Goal: Complete application form: Complete application form

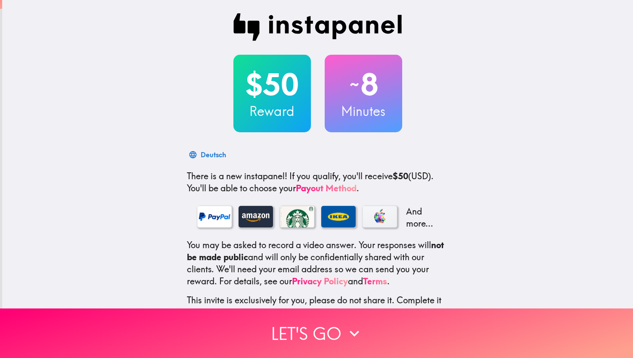
scroll to position [62, 0]
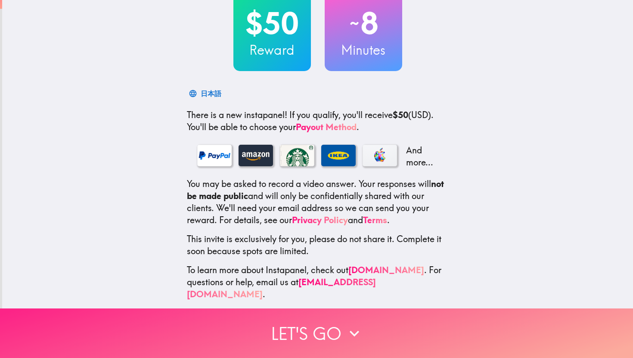
click at [345, 324] on icon "button" at bounding box center [354, 333] width 19 height 19
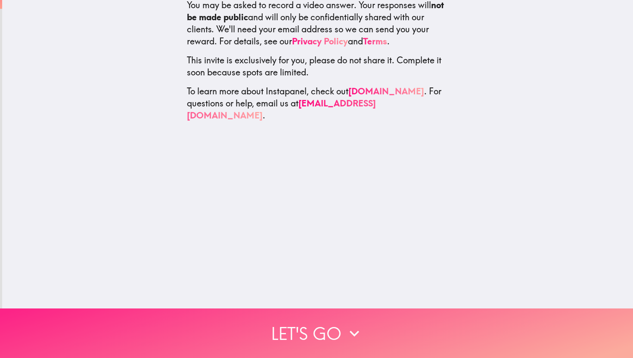
scroll to position [0, 0]
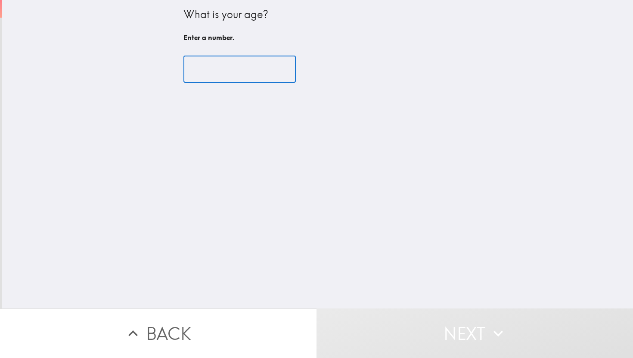
click at [232, 66] on input "number" at bounding box center [239, 69] width 112 height 27
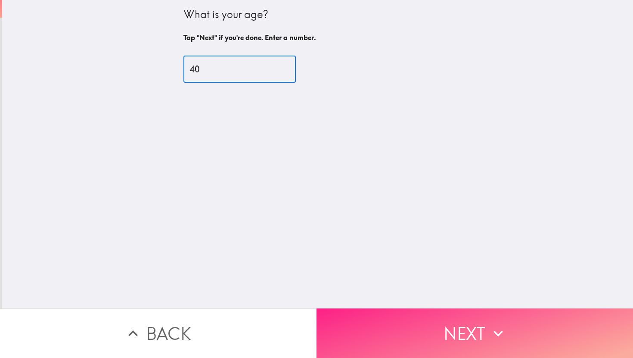
type input "40"
click at [467, 339] on button "Next" at bounding box center [475, 333] width 317 height 50
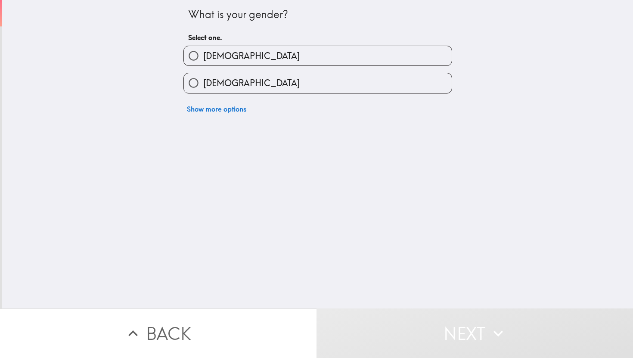
click at [269, 47] on label "[DEMOGRAPHIC_DATA]" at bounding box center [318, 55] width 268 height 19
click at [203, 47] on input "[DEMOGRAPHIC_DATA]" at bounding box center [193, 55] width 19 height 19
radio input "true"
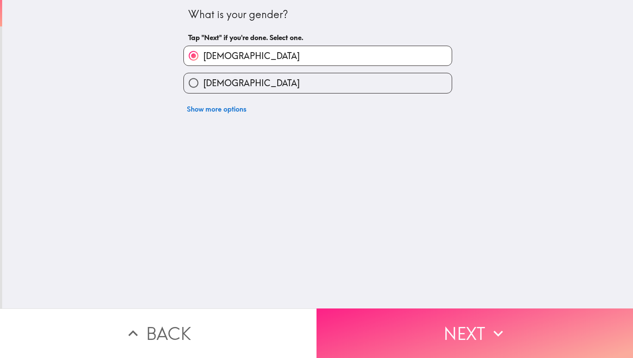
click at [475, 326] on button "Next" at bounding box center [475, 333] width 317 height 50
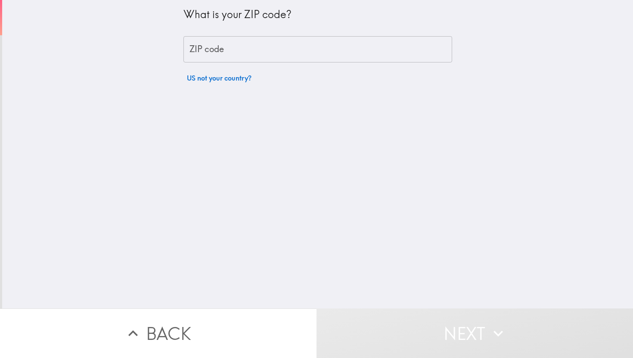
click at [360, 50] on input "ZIP code" at bounding box center [317, 49] width 269 height 27
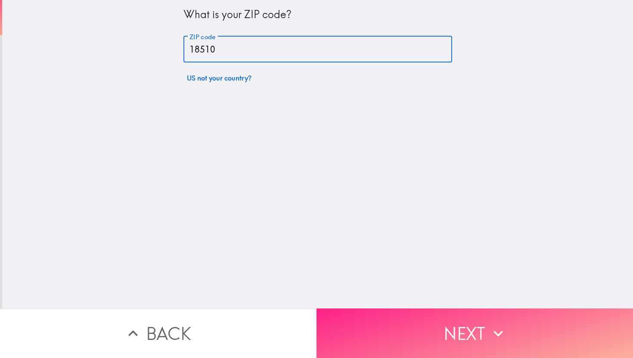
type input "18510"
click at [472, 331] on button "Next" at bounding box center [475, 333] width 317 height 50
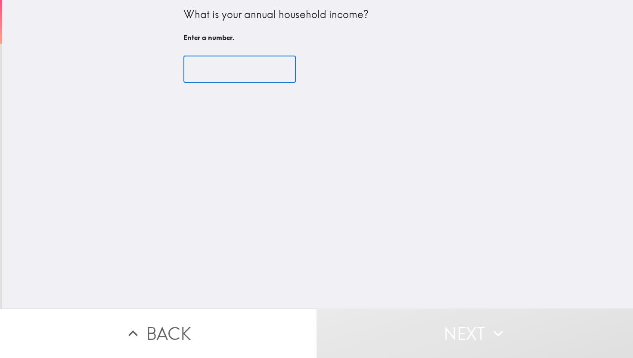
click at [261, 71] on input "number" at bounding box center [239, 69] width 112 height 27
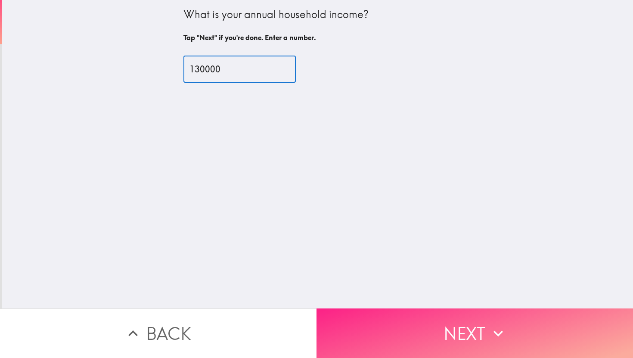
type input "130000"
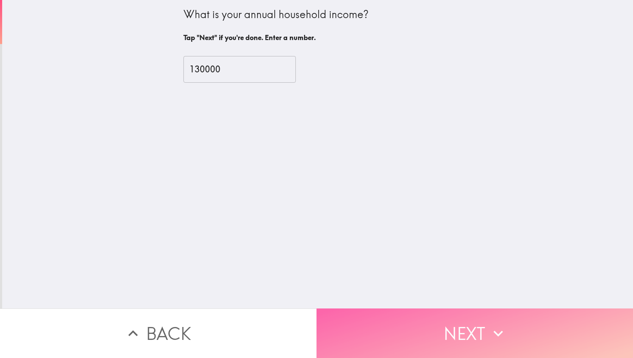
click at [467, 316] on button "Next" at bounding box center [475, 333] width 317 height 50
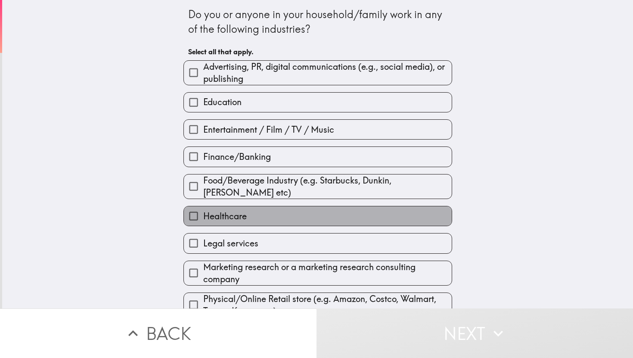
click at [241, 214] on label "Healthcare" at bounding box center [318, 215] width 268 height 19
click at [203, 214] on input "Healthcare" at bounding box center [193, 215] width 19 height 19
checkbox input "true"
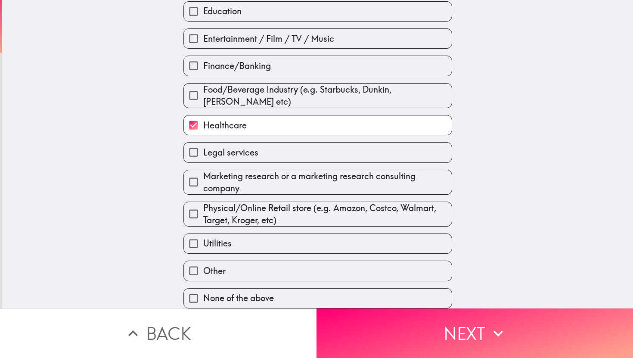
scroll to position [102, 0]
click at [240, 238] on label "Utilities" at bounding box center [318, 243] width 268 height 19
click at [203, 238] on input "Utilities" at bounding box center [193, 243] width 19 height 19
checkbox input "true"
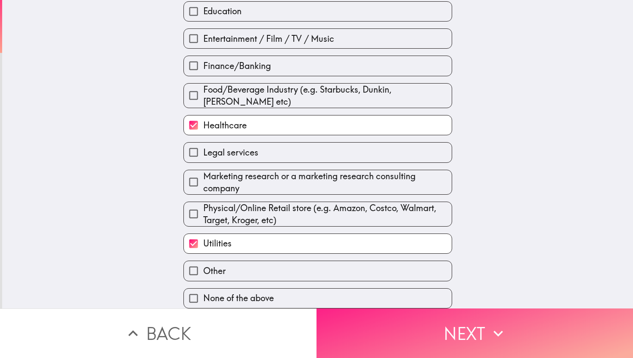
click at [471, 321] on button "Next" at bounding box center [475, 333] width 317 height 50
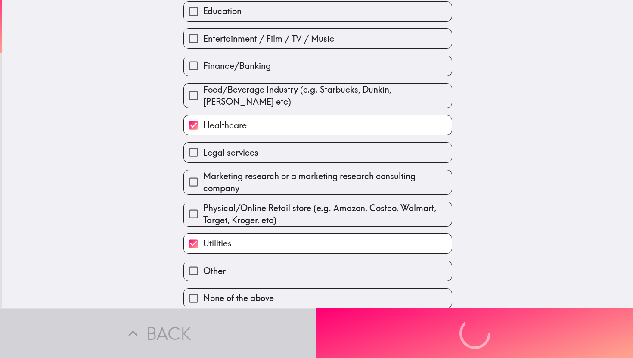
scroll to position [0, 0]
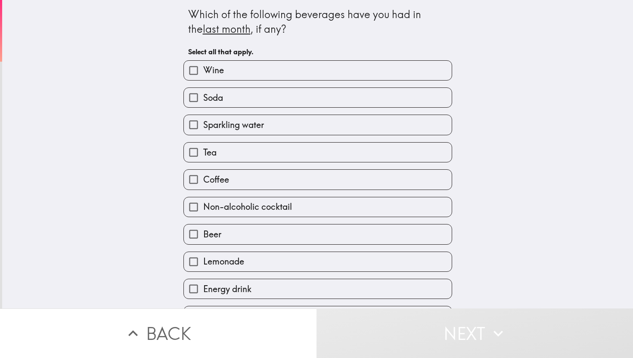
click at [305, 67] on label "Wine" at bounding box center [318, 70] width 268 height 19
click at [203, 67] on input "Wine" at bounding box center [193, 70] width 19 height 19
checkbox input "true"
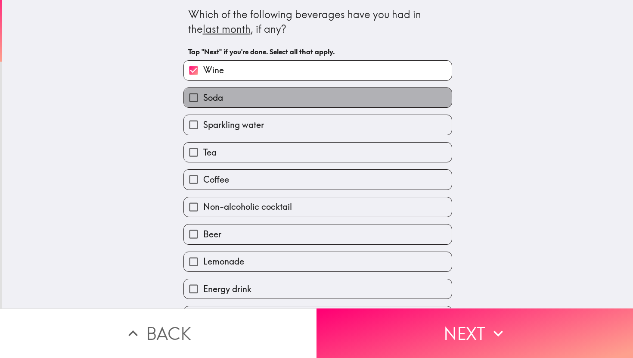
click at [295, 98] on label "Soda" at bounding box center [318, 97] width 268 height 19
click at [203, 98] on input "Soda" at bounding box center [193, 97] width 19 height 19
checkbox input "true"
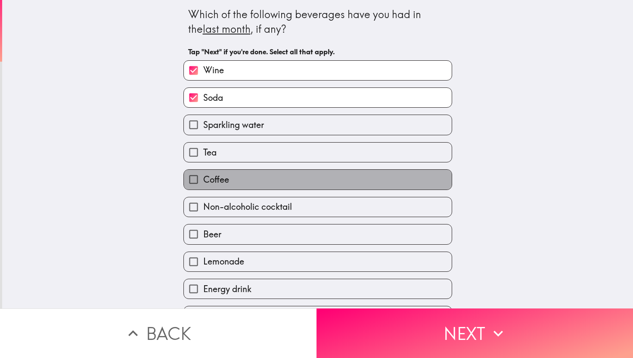
click at [274, 186] on label "Coffee" at bounding box center [318, 179] width 268 height 19
click at [203, 186] on input "Coffee" at bounding box center [193, 179] width 19 height 19
checkbox input "true"
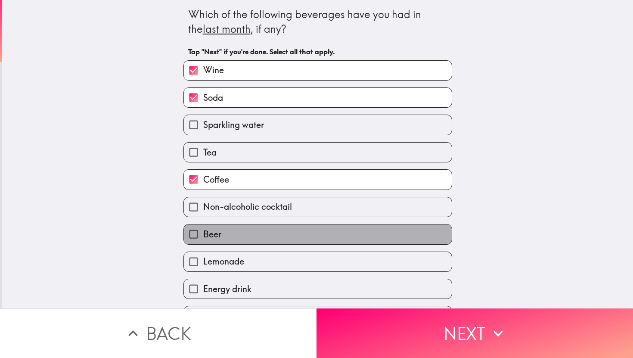
click at [281, 238] on label "Beer" at bounding box center [318, 233] width 268 height 19
click at [203, 238] on input "Beer" at bounding box center [193, 233] width 19 height 19
checkbox input "true"
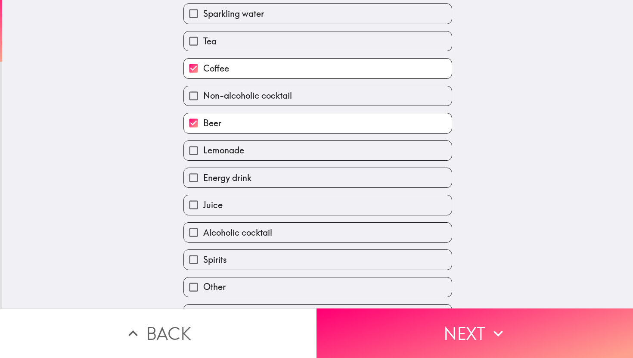
scroll to position [114, 0]
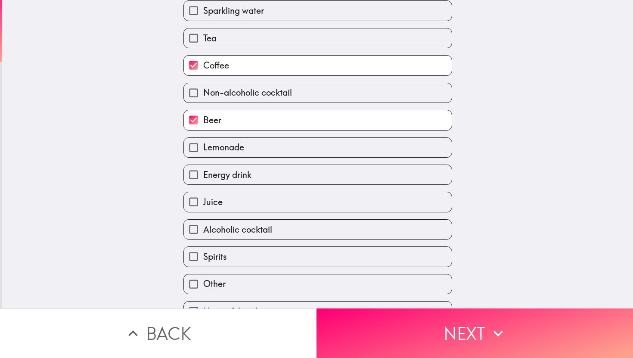
click at [295, 181] on label "Energy drink" at bounding box center [318, 174] width 268 height 19
click at [203, 181] on input "Energy drink" at bounding box center [193, 174] width 19 height 19
checkbox input "true"
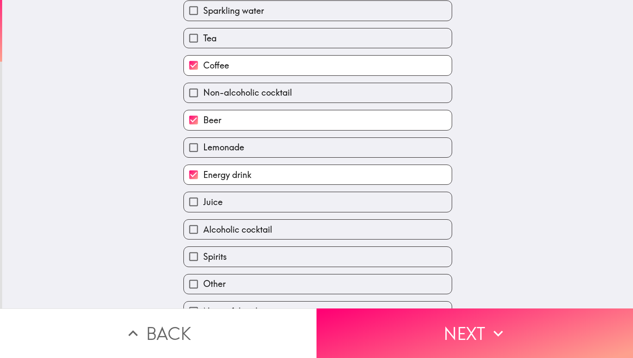
click at [278, 206] on label "Juice" at bounding box center [318, 201] width 268 height 19
click at [203, 206] on input "Juice" at bounding box center [193, 201] width 19 height 19
checkbox input "true"
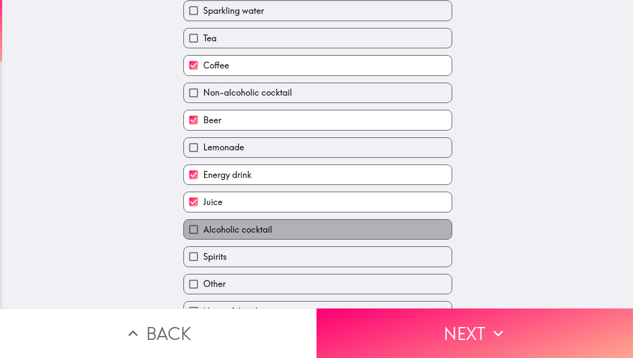
click at [275, 236] on label "Alcoholic cocktail" at bounding box center [318, 229] width 268 height 19
click at [203, 236] on input "Alcoholic cocktail" at bounding box center [193, 229] width 19 height 19
checkbox input "true"
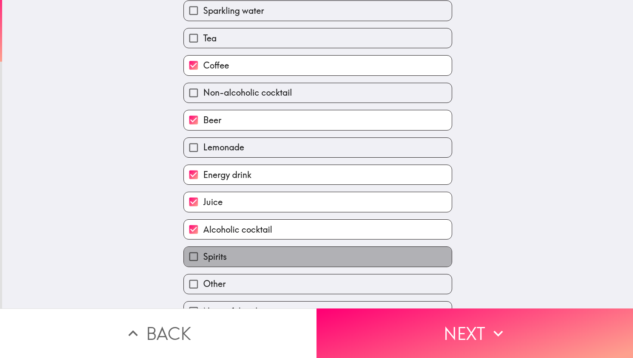
click at [270, 266] on label "Spirits" at bounding box center [318, 256] width 268 height 19
click at [203, 266] on input "Spirits" at bounding box center [193, 256] width 19 height 19
checkbox input "true"
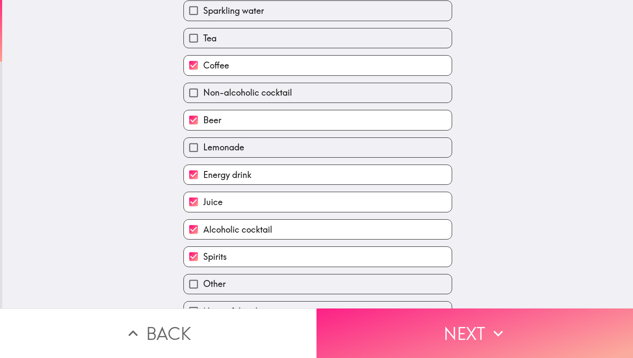
click at [455, 322] on button "Next" at bounding box center [475, 333] width 317 height 50
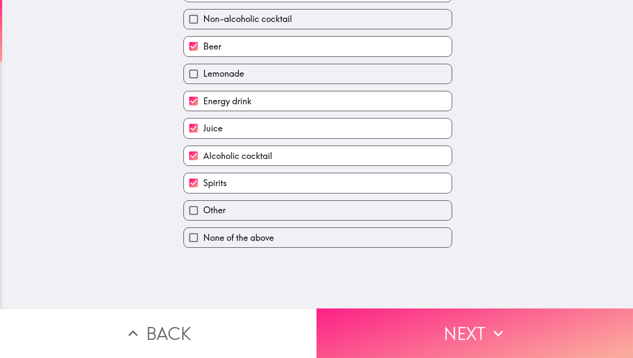
scroll to position [0, 0]
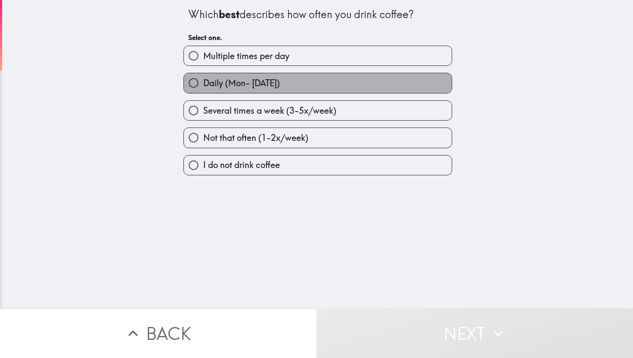
click at [280, 80] on label "Daily (Mon- [DATE])" at bounding box center [318, 82] width 268 height 19
click at [203, 80] on input "Daily (Mon- [DATE])" at bounding box center [193, 82] width 19 height 19
radio input "true"
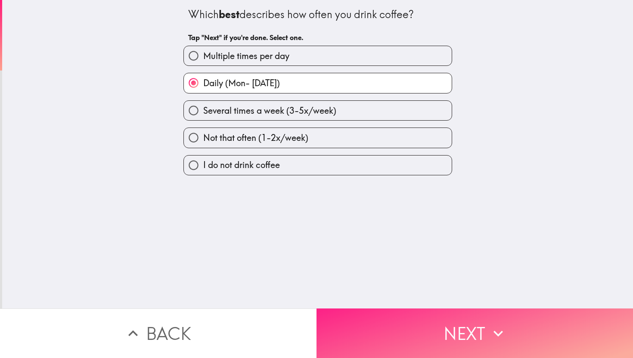
click at [468, 331] on button "Next" at bounding box center [475, 333] width 317 height 50
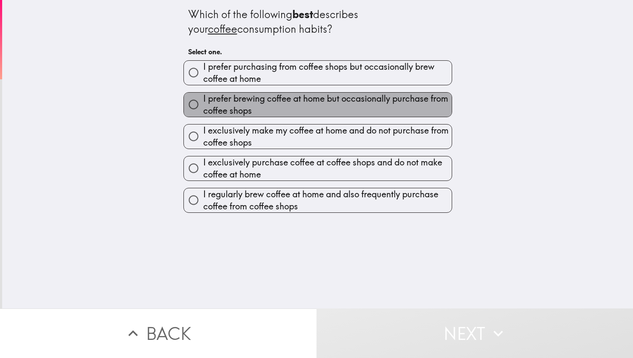
click at [333, 112] on span "I prefer brewing coffee at home but occasionally purchase from coffee shops" at bounding box center [327, 105] width 248 height 24
click at [203, 112] on input "I prefer brewing coffee at home but occasionally purchase from coffee shops" at bounding box center [193, 104] width 19 height 19
radio input "true"
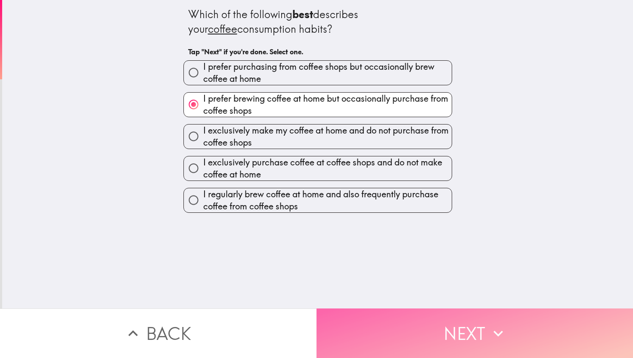
click at [434, 322] on button "Next" at bounding box center [475, 333] width 317 height 50
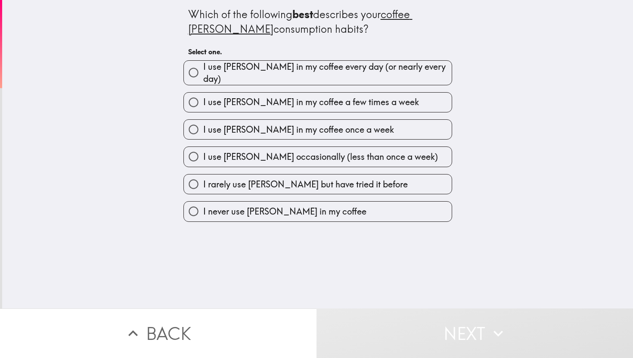
click at [412, 73] on span "I use [PERSON_NAME] in my coffee every day (or nearly every day)" at bounding box center [327, 73] width 248 height 24
click at [203, 73] on input "I use [PERSON_NAME] in my coffee every day (or nearly every day)" at bounding box center [193, 72] width 19 height 19
radio input "true"
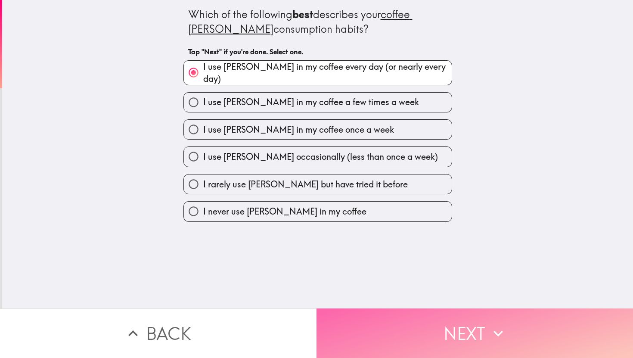
click at [450, 323] on button "Next" at bounding box center [475, 333] width 317 height 50
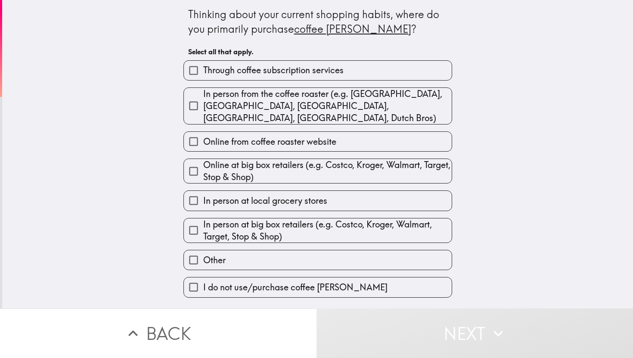
click at [350, 100] on span "In person from the coffee roaster (e.g. [GEOGRAPHIC_DATA], [GEOGRAPHIC_DATA], […" at bounding box center [327, 106] width 248 height 36
click at [203, 100] on input "In person from the coffee roaster (e.g. [GEOGRAPHIC_DATA], [GEOGRAPHIC_DATA], […" at bounding box center [193, 105] width 19 height 19
checkbox input "true"
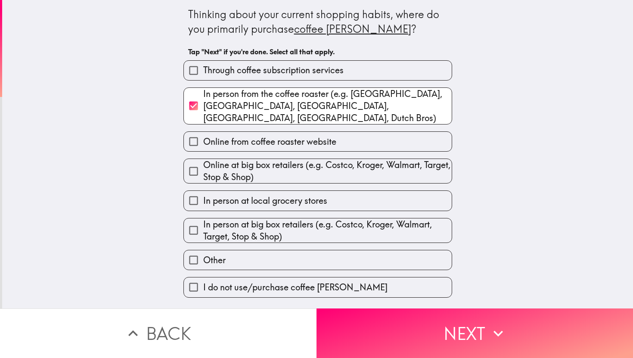
click at [354, 164] on span "Online at big box retailers (e.g. Costco, Kroger, Walmart, Target, Stop & Shop)" at bounding box center [327, 171] width 248 height 24
click at [203, 164] on input "Online at big box retailers (e.g. Costco, Kroger, Walmart, Target, Stop & Shop)" at bounding box center [193, 170] width 19 height 19
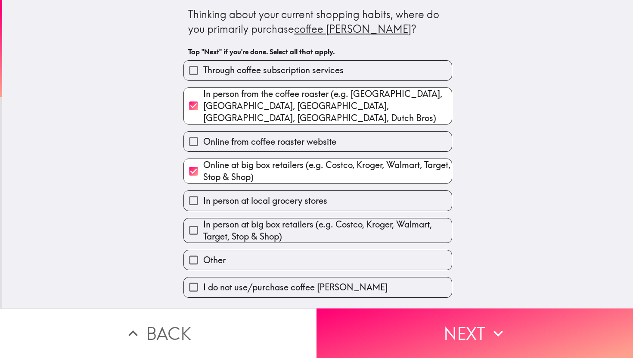
click at [354, 164] on span "Online at big box retailers (e.g. Costco, Kroger, Walmart, Target, Stop & Shop)" at bounding box center [327, 171] width 248 height 24
click at [203, 164] on input "Online at big box retailers (e.g. Costco, Kroger, Walmart, Target, Stop & Shop)" at bounding box center [193, 170] width 19 height 19
checkbox input "false"
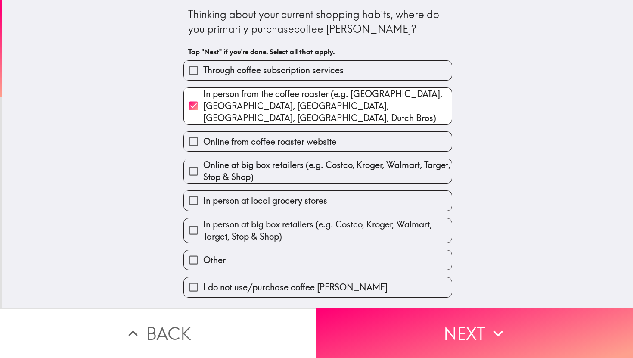
click at [307, 225] on span "In person at big box retailers (e.g. Costco, Kroger, Walmart, Target, Stop & Sh…" at bounding box center [327, 230] width 248 height 24
click at [203, 225] on input "In person at big box retailers (e.g. Costco, Kroger, Walmart, Target, Stop & Sh…" at bounding box center [193, 229] width 19 height 19
checkbox input "true"
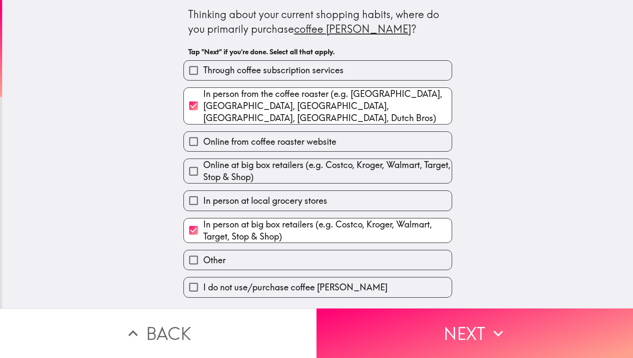
click at [313, 195] on span "In person at local grocery stores" at bounding box center [265, 201] width 124 height 12
click at [203, 191] on input "In person at local grocery stores" at bounding box center [193, 200] width 19 height 19
checkbox input "true"
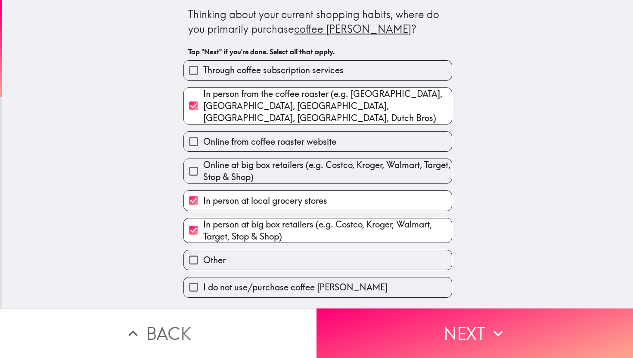
click at [347, 96] on span "In person from the coffee roaster (e.g. [GEOGRAPHIC_DATA], [GEOGRAPHIC_DATA], […" at bounding box center [327, 106] width 248 height 36
click at [203, 96] on input "In person from the coffee roaster (e.g. [GEOGRAPHIC_DATA], [GEOGRAPHIC_DATA], […" at bounding box center [193, 105] width 19 height 19
checkbox input "false"
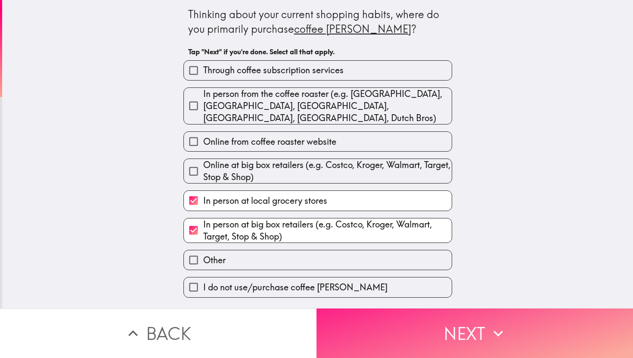
click at [460, 325] on button "Next" at bounding box center [475, 333] width 317 height 50
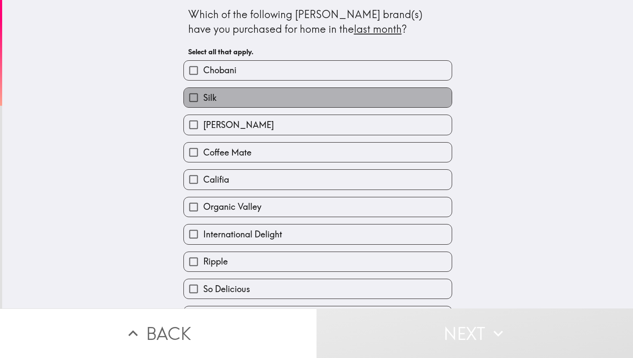
click at [281, 102] on label "Silk" at bounding box center [318, 97] width 268 height 19
click at [203, 102] on input "Silk" at bounding box center [193, 97] width 19 height 19
checkbox input "true"
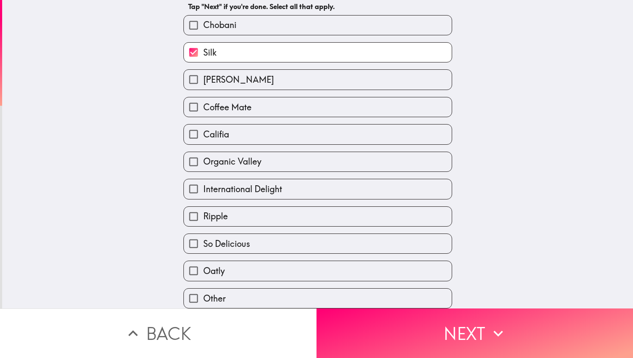
scroll to position [48, 0]
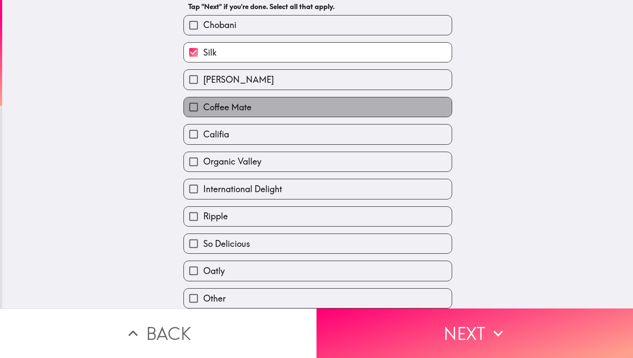
click at [308, 104] on label "Coffee Mate" at bounding box center [318, 106] width 268 height 19
click at [203, 104] on input "Coffee Mate" at bounding box center [193, 106] width 19 height 19
checkbox input "true"
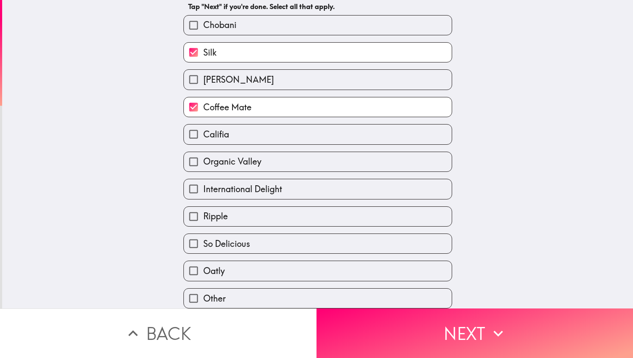
click at [278, 140] on label "Califia" at bounding box center [318, 133] width 268 height 19
click at [203, 140] on input "Califia" at bounding box center [193, 133] width 19 height 19
checkbox input "true"
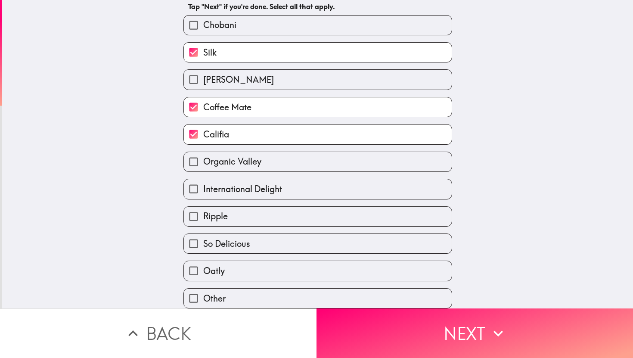
click at [285, 194] on label "International Delight" at bounding box center [318, 188] width 268 height 19
click at [203, 194] on input "International Delight" at bounding box center [193, 188] width 19 height 19
checkbox input "true"
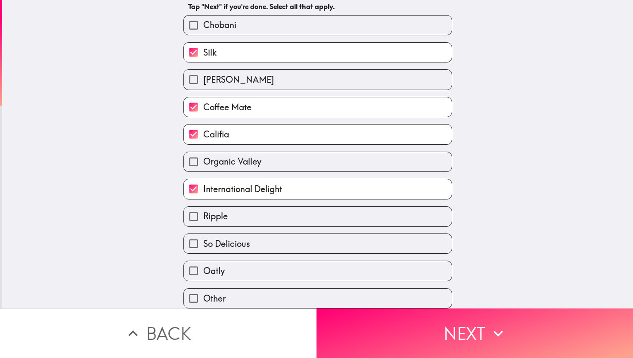
scroll to position [56, 0]
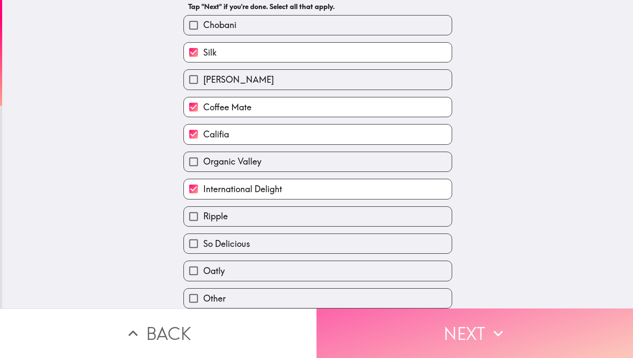
click at [459, 320] on button "Next" at bounding box center [475, 333] width 317 height 50
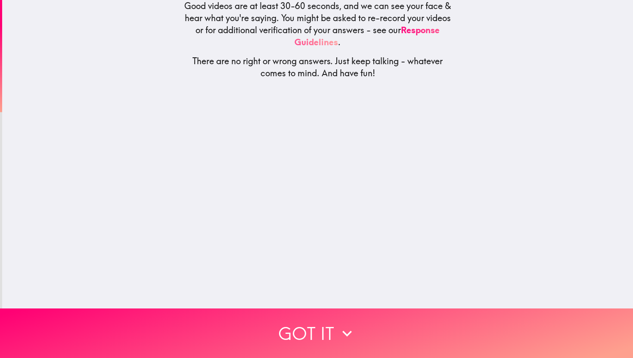
scroll to position [0, 0]
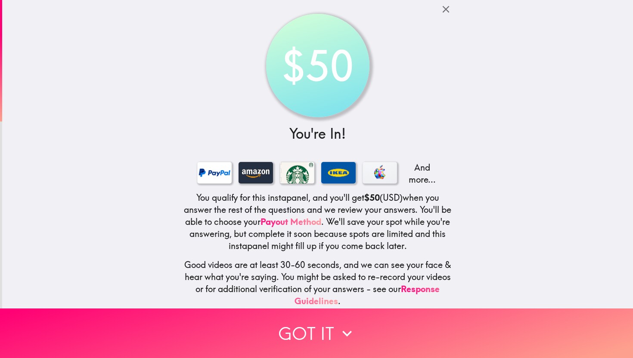
scroll to position [43, 0]
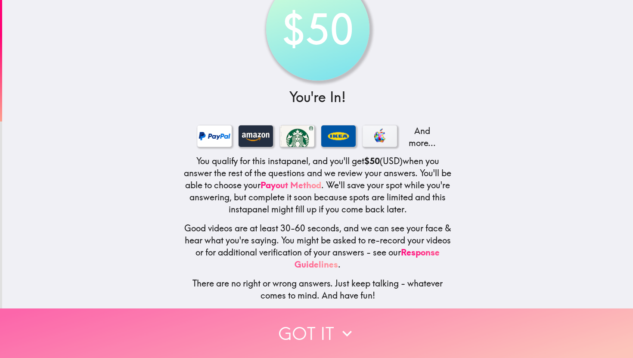
click at [340, 329] on icon "button" at bounding box center [347, 333] width 19 height 19
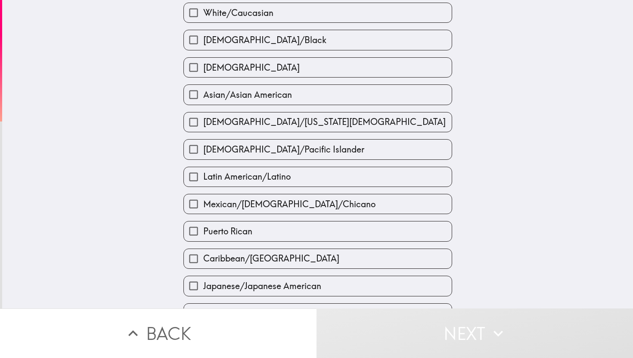
scroll to position [0, 0]
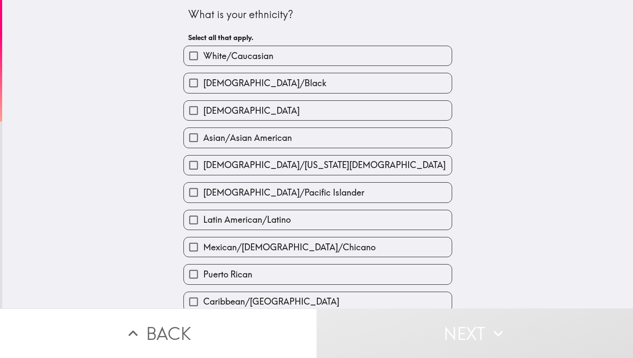
click at [363, 44] on div "White/Caucasian" at bounding box center [315, 52] width 276 height 27
click at [356, 58] on label "White/Caucasian" at bounding box center [318, 55] width 268 height 19
click at [203, 58] on input "White/Caucasian" at bounding box center [193, 55] width 19 height 19
checkbox input "true"
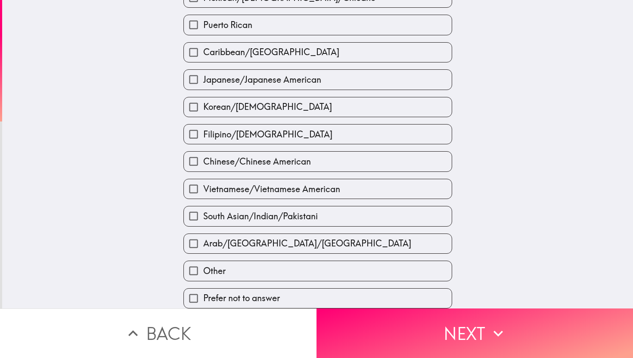
scroll to position [264, 0]
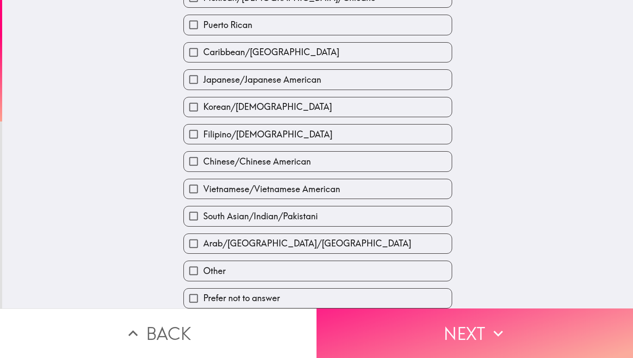
click at [473, 318] on button "Next" at bounding box center [475, 333] width 317 height 50
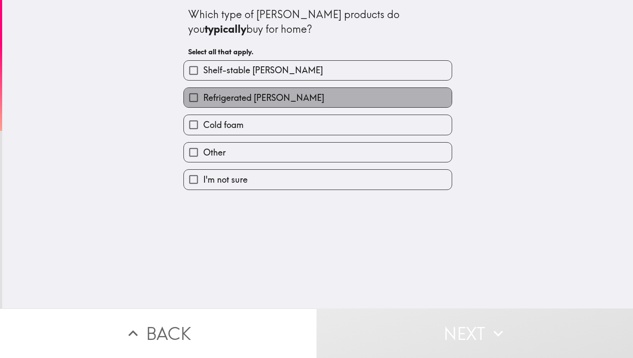
click at [263, 101] on span "Refrigerated [PERSON_NAME]" at bounding box center [263, 98] width 121 height 12
click at [203, 101] on input "Refrigerated [PERSON_NAME]" at bounding box center [193, 97] width 19 height 19
checkbox input "true"
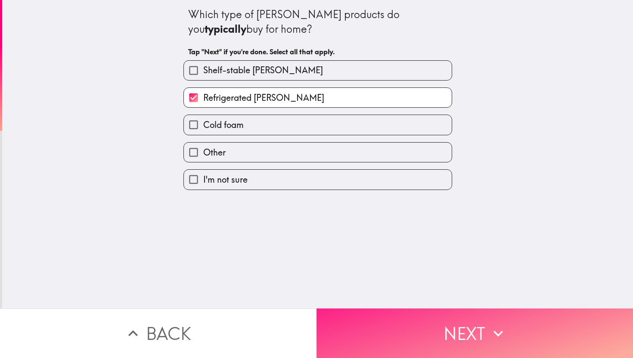
click at [472, 323] on button "Next" at bounding box center [475, 333] width 317 height 50
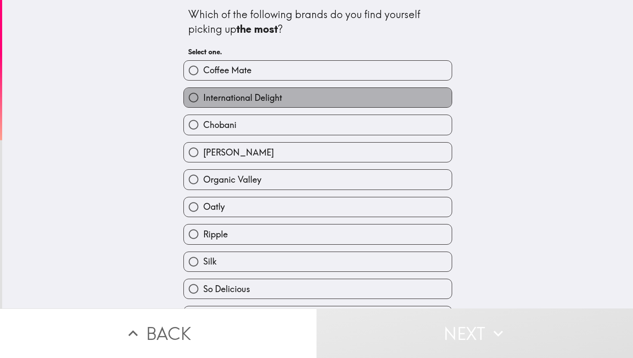
click at [349, 97] on label "International Delight" at bounding box center [318, 97] width 268 height 19
click at [203, 97] on input "International Delight" at bounding box center [193, 97] width 19 height 19
radio input "true"
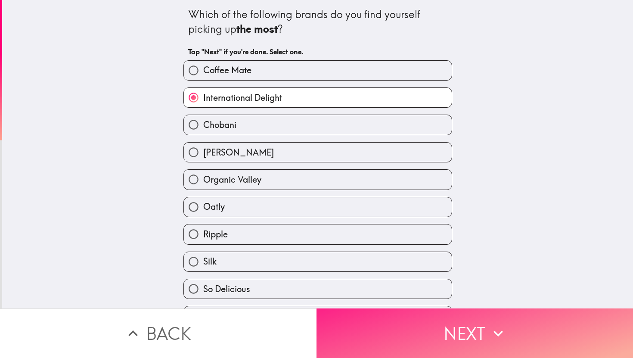
click at [494, 324] on icon "button" at bounding box center [498, 333] width 19 height 19
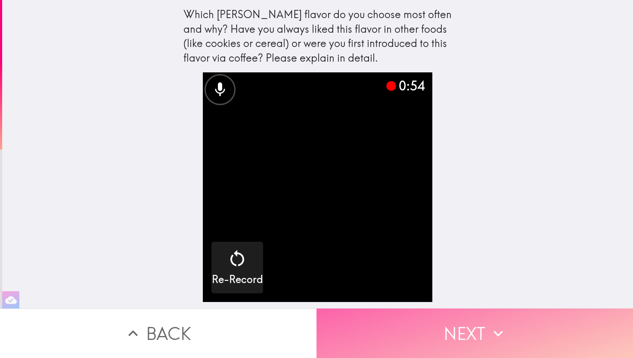
click at [498, 324] on icon "button" at bounding box center [498, 333] width 19 height 19
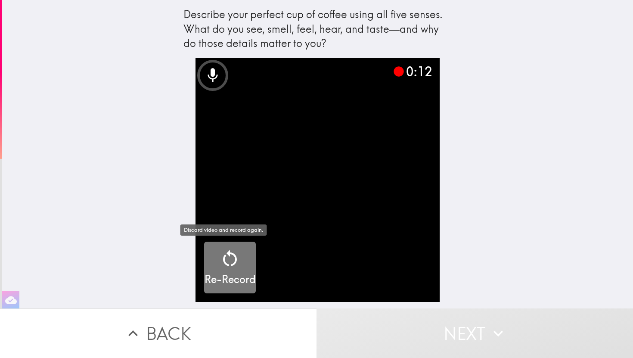
click at [222, 261] on icon "button" at bounding box center [230, 258] width 21 height 21
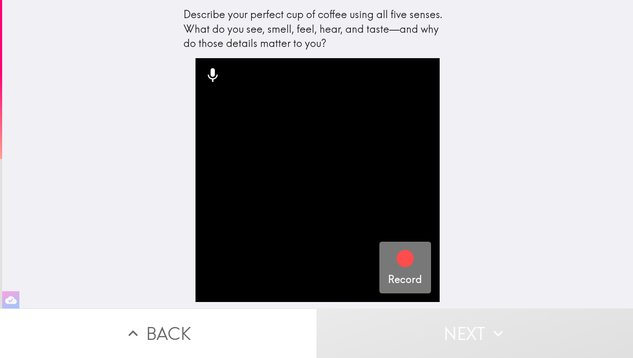
click at [395, 269] on div "button" at bounding box center [405, 260] width 21 height 24
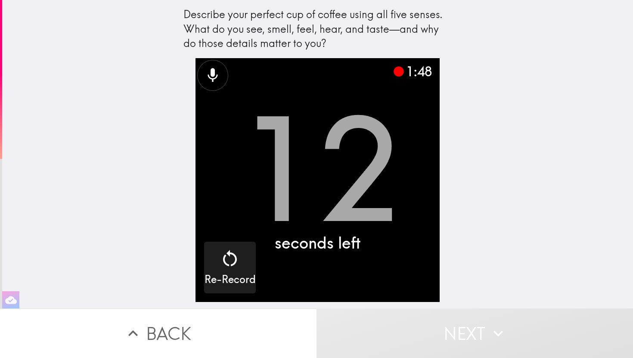
click at [347, 210] on video "button" at bounding box center [318, 180] width 244 height 244
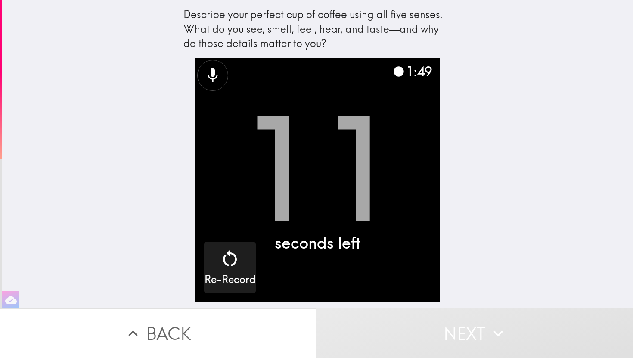
click at [436, 312] on button "Next" at bounding box center [475, 333] width 317 height 50
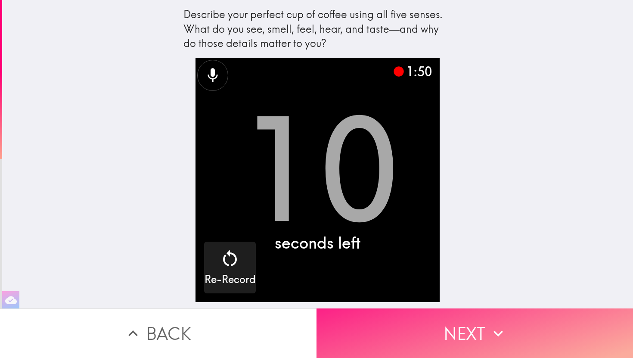
click at [467, 326] on button "Next" at bounding box center [475, 333] width 317 height 50
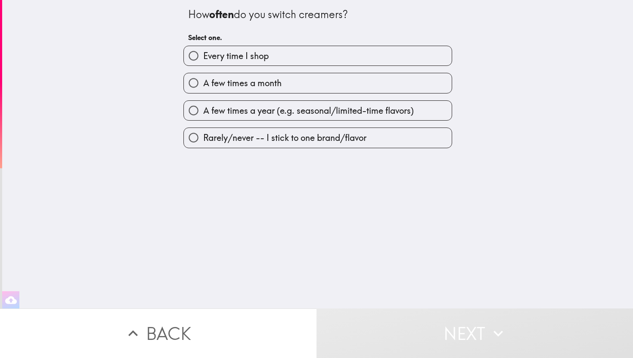
click at [295, 106] on span "A few times a year (e.g. seasonal/limited-time flavors)" at bounding box center [308, 111] width 211 height 12
click at [203, 106] on input "A few times a year (e.g. seasonal/limited-time flavors)" at bounding box center [193, 110] width 19 height 19
radio input "true"
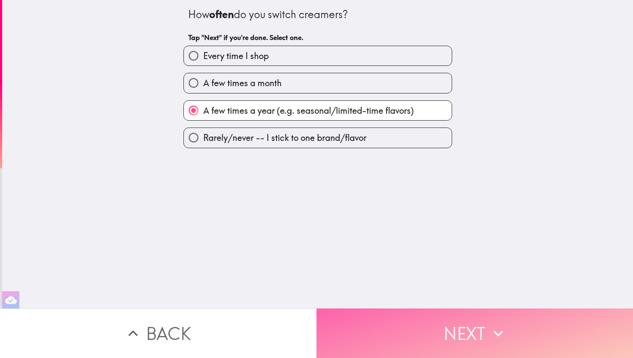
click at [455, 325] on button "Next" at bounding box center [475, 333] width 317 height 50
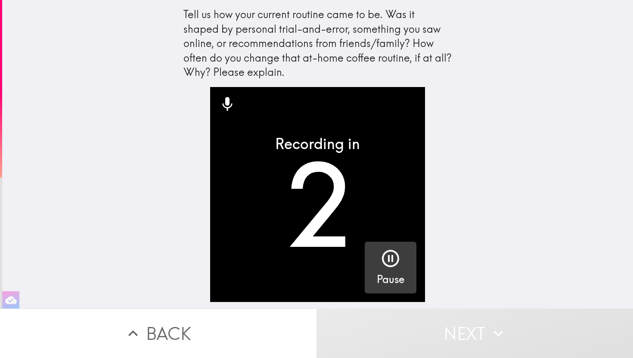
click at [382, 265] on icon "button" at bounding box center [390, 258] width 17 height 17
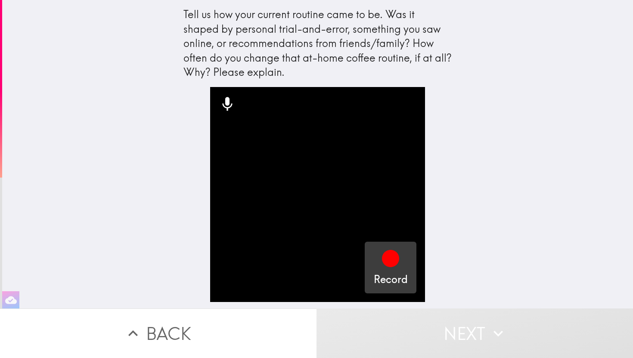
click at [391, 255] on icon "button" at bounding box center [390, 258] width 17 height 17
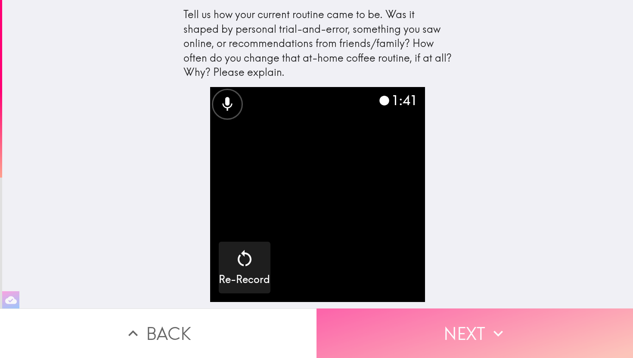
click at [448, 316] on button "Next" at bounding box center [475, 333] width 317 height 50
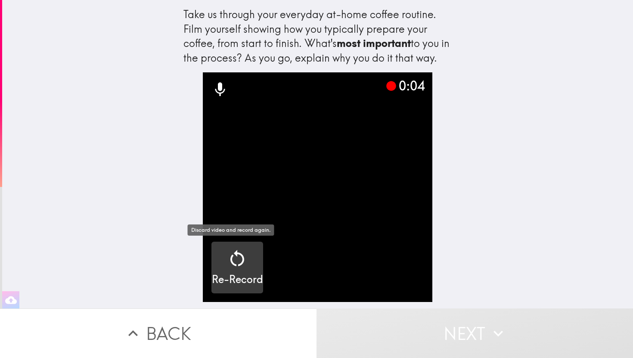
click at [236, 260] on icon "button" at bounding box center [237, 258] width 14 height 16
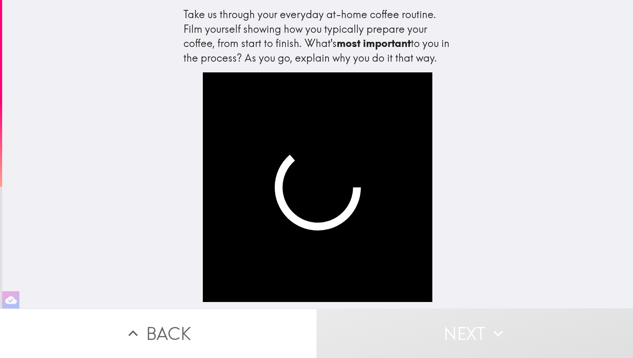
click at [558, 143] on div "Take us through your everyday at-home coffee routine. Film yourself showing how…" at bounding box center [317, 154] width 631 height 308
click at [367, 161] on video "button" at bounding box center [318, 187] width 230 height 230
click at [481, 168] on div "Take us through your everyday at-home coffee routine. Film yourself showing how…" at bounding box center [317, 154] width 631 height 308
click at [391, 192] on video "button" at bounding box center [318, 187] width 230 height 230
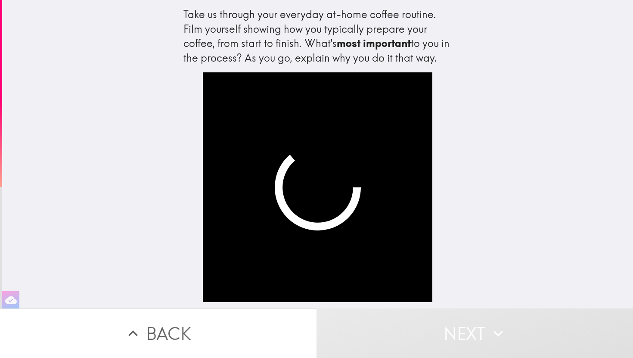
click at [503, 193] on div "Take us through your everyday at-home coffee routine. Film yourself showing how…" at bounding box center [317, 154] width 631 height 308
click at [174, 332] on button "Back" at bounding box center [158, 333] width 317 height 50
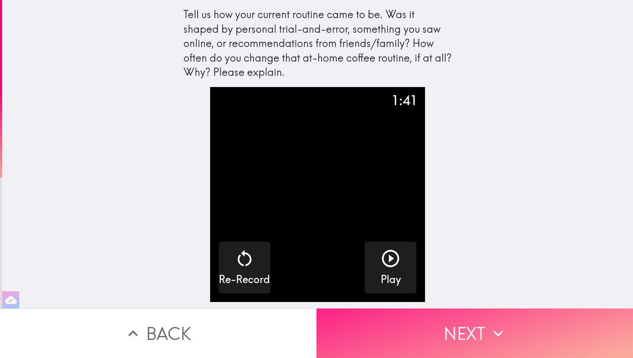
click at [458, 322] on button "Next" at bounding box center [475, 333] width 317 height 50
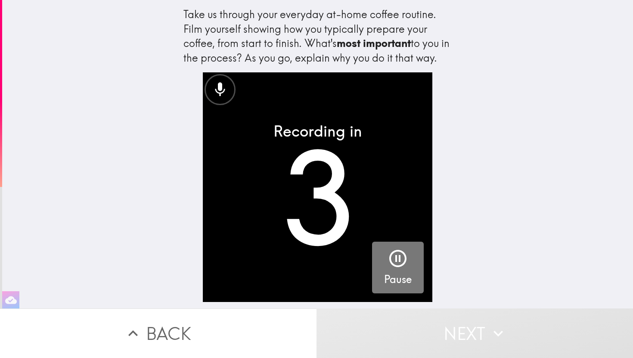
click at [401, 258] on icon "button" at bounding box center [398, 258] width 21 height 21
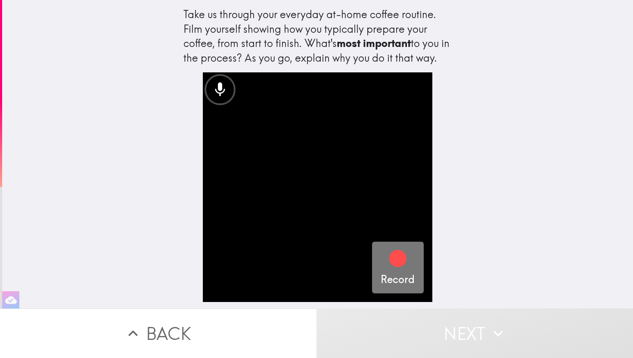
click at [401, 258] on icon "button" at bounding box center [398, 258] width 21 height 21
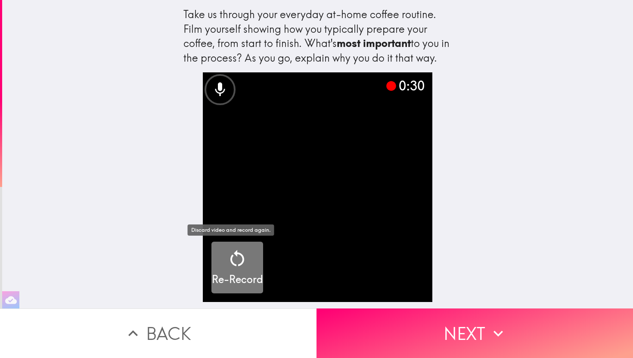
click at [244, 262] on div "Re-Record" at bounding box center [237, 267] width 51 height 39
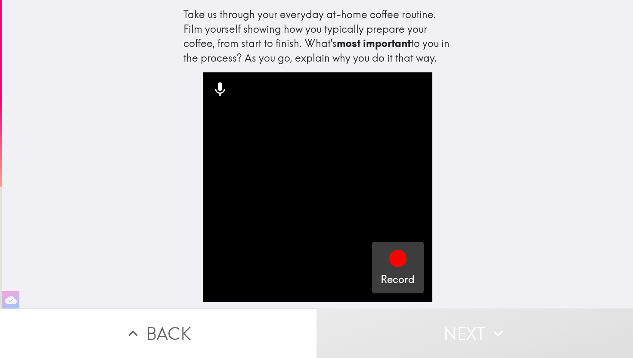
click at [397, 264] on icon "button" at bounding box center [397, 258] width 17 height 17
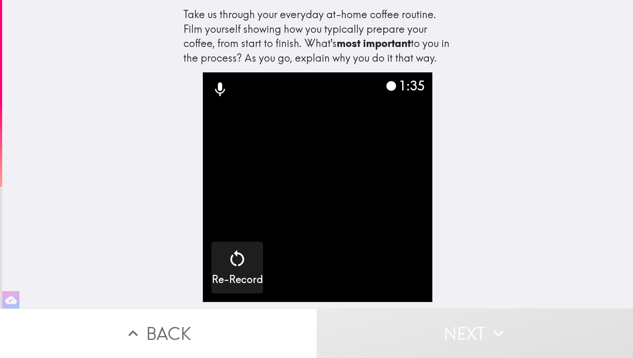
click at [446, 318] on button "Next" at bounding box center [475, 333] width 317 height 50
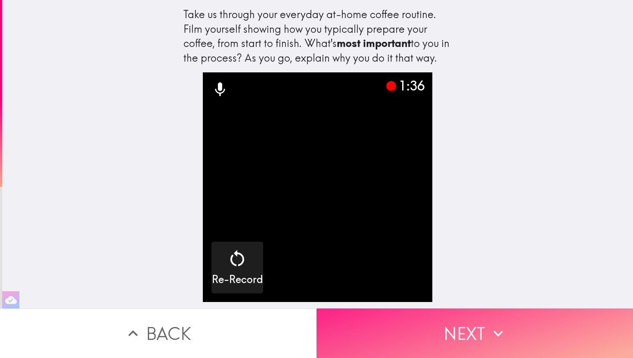
click at [446, 323] on button "Next" at bounding box center [475, 333] width 317 height 50
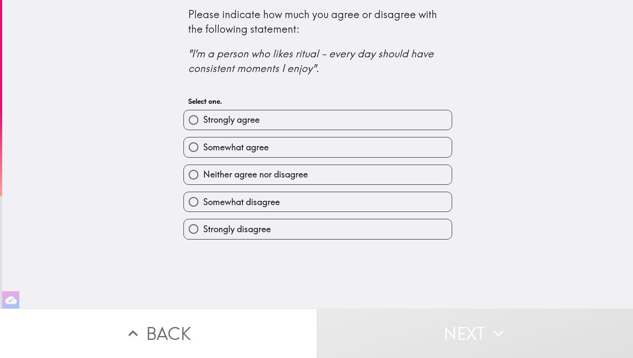
click at [323, 121] on label "Strongly agree" at bounding box center [318, 119] width 268 height 19
click at [203, 121] on input "Strongly agree" at bounding box center [193, 119] width 19 height 19
radio input "true"
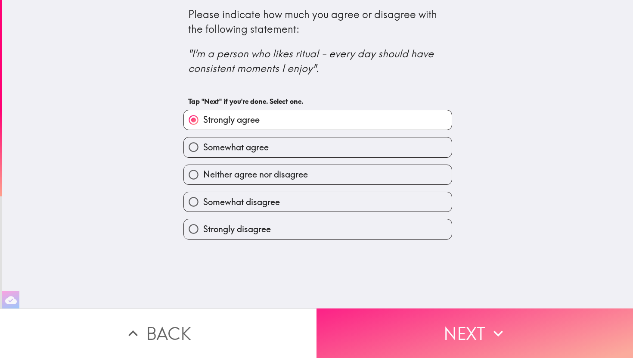
click at [472, 323] on button "Next" at bounding box center [475, 333] width 317 height 50
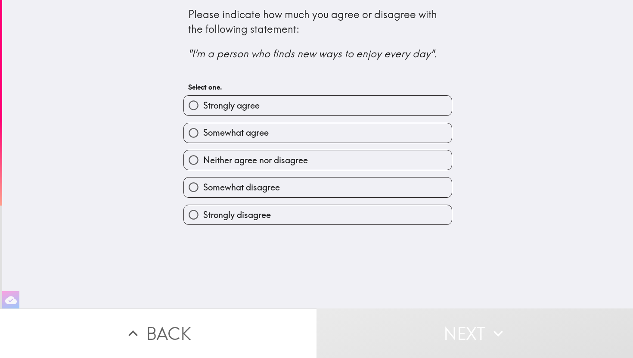
click at [365, 108] on label "Strongly agree" at bounding box center [318, 105] width 268 height 19
click at [203, 108] on input "Strongly agree" at bounding box center [193, 105] width 19 height 19
radio input "true"
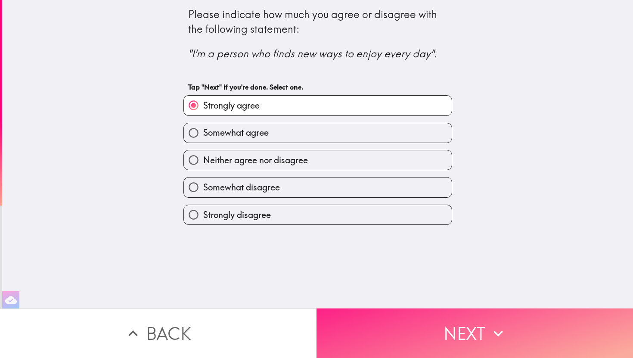
click at [468, 329] on button "Next" at bounding box center [475, 333] width 317 height 50
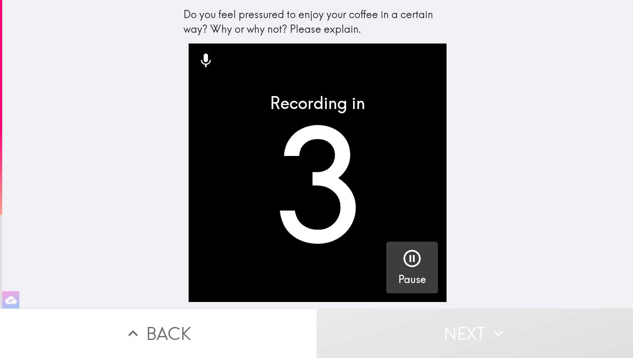
click at [415, 264] on icon "button" at bounding box center [412, 258] width 21 height 21
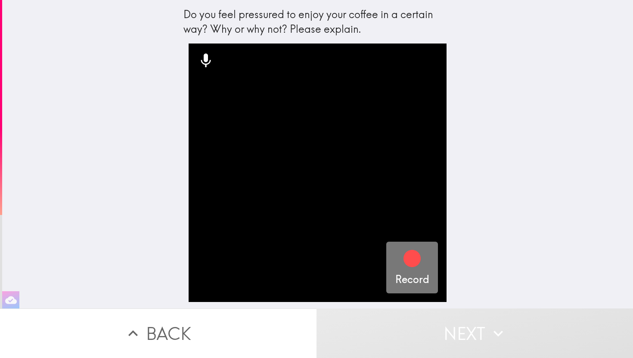
click at [406, 257] on icon "button" at bounding box center [412, 258] width 17 height 17
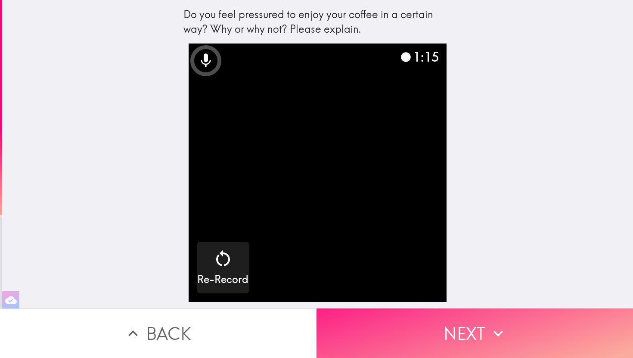
click at [451, 326] on button "Next" at bounding box center [475, 333] width 317 height 50
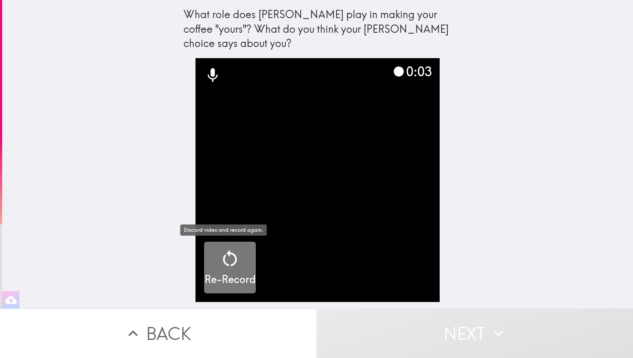
click at [228, 259] on icon "button" at bounding box center [230, 258] width 21 height 21
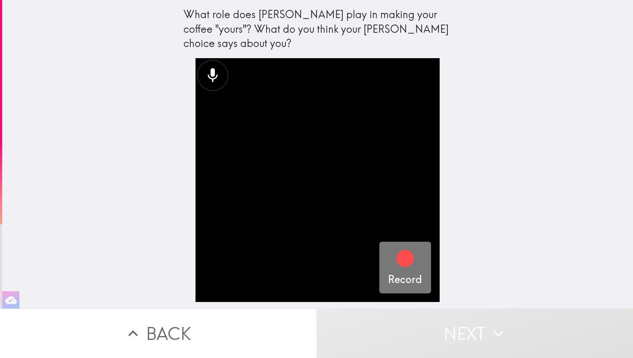
click at [379, 262] on button "Record" at bounding box center [405, 268] width 52 height 52
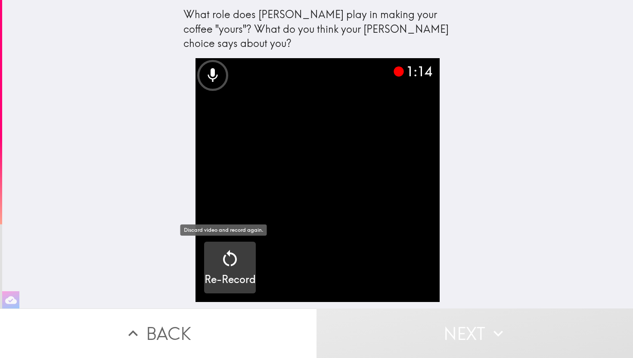
click at [221, 259] on icon "button" at bounding box center [230, 258] width 21 height 21
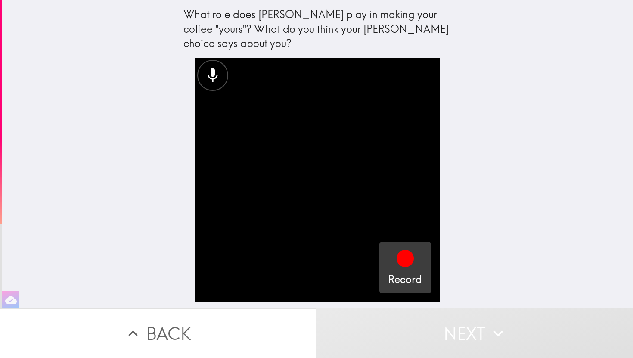
click at [397, 260] on icon "button" at bounding box center [405, 258] width 17 height 17
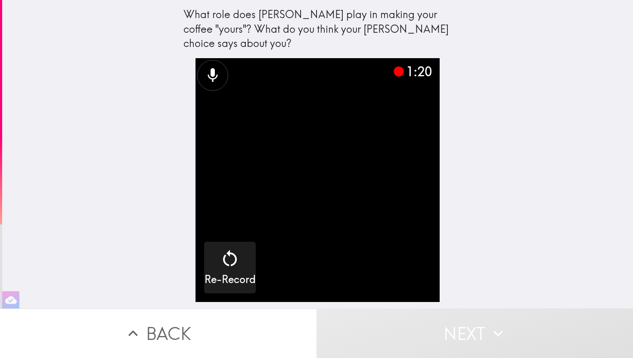
click at [425, 322] on button "Next" at bounding box center [475, 333] width 317 height 50
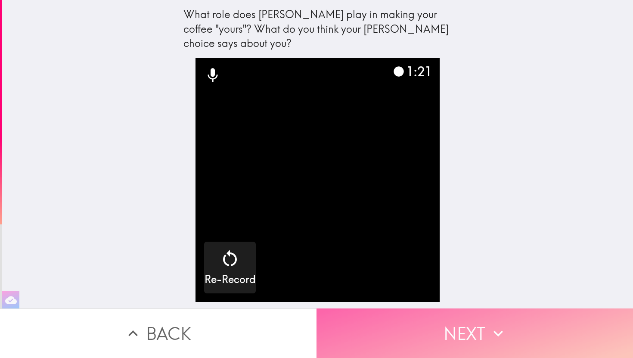
click at [435, 326] on button "Next" at bounding box center [475, 333] width 317 height 50
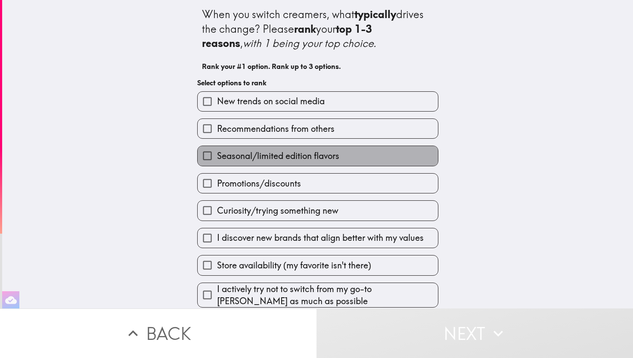
click at [328, 156] on span "Seasonal/limited edition flavors" at bounding box center [278, 156] width 122 height 12
click at [217, 156] on input "Seasonal/limited edition flavors" at bounding box center [207, 155] width 19 height 19
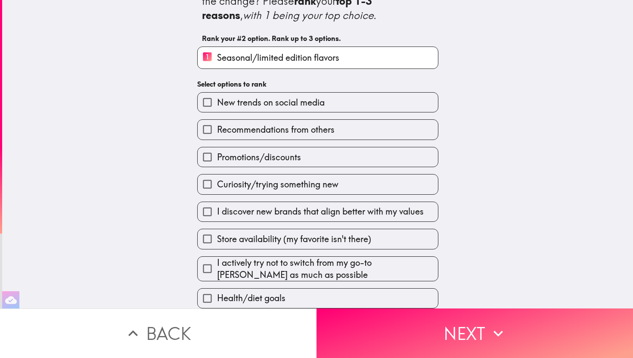
scroll to position [38, 0]
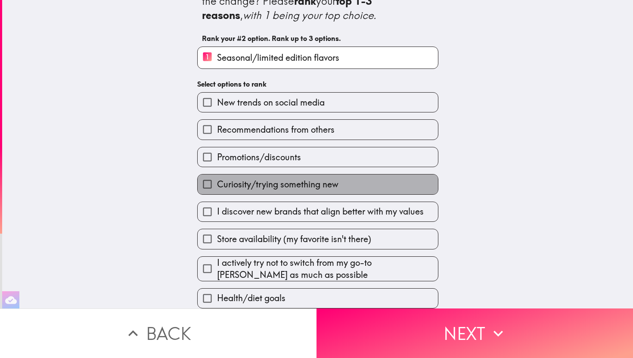
click at [309, 178] on span "Curiosity/trying something new" at bounding box center [277, 184] width 121 height 12
click at [217, 174] on input "Curiosity/trying something new" at bounding box center [207, 183] width 19 height 19
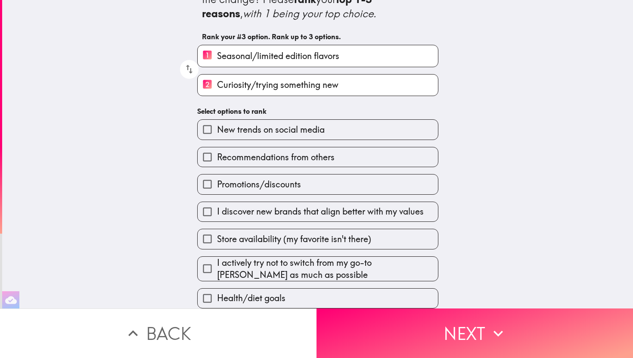
scroll to position [40, 0]
click at [363, 233] on span "Store availability (my favorite isn't there)" at bounding box center [294, 239] width 154 height 12
click at [217, 233] on input "Store availability (my favorite isn't there)" at bounding box center [207, 238] width 19 height 19
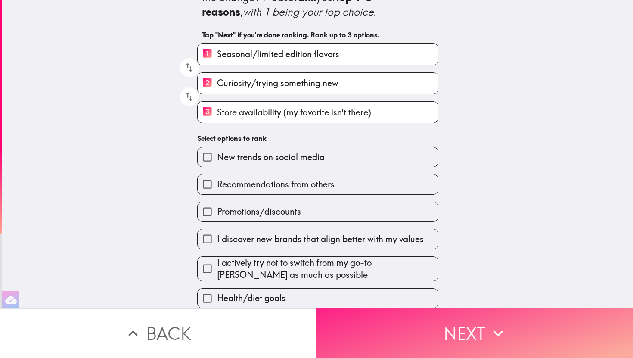
click at [449, 324] on button "Next" at bounding box center [475, 333] width 317 height 50
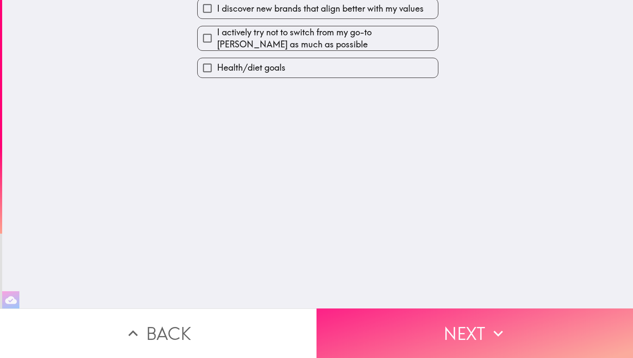
scroll to position [0, 0]
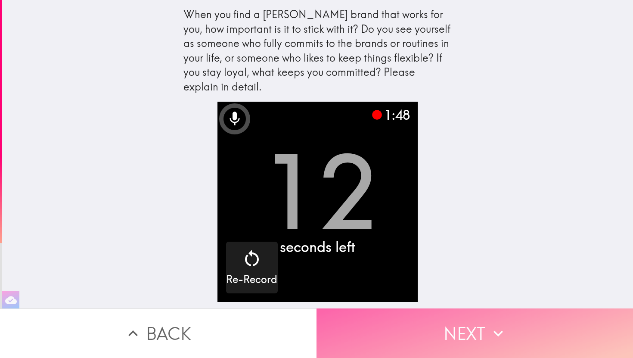
click at [477, 330] on button "Next" at bounding box center [475, 333] width 317 height 50
